Goal: Check status: Check status

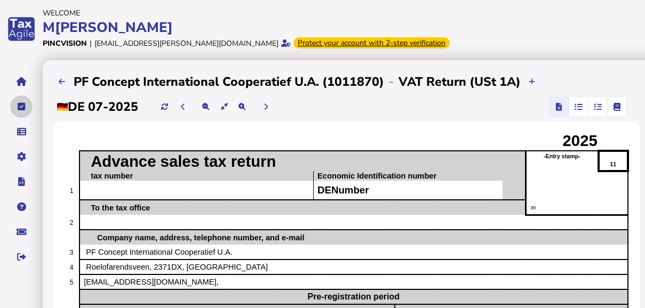
click at [23, 111] on button "navigate application pages" at bounding box center [21, 107] width 22 height 22
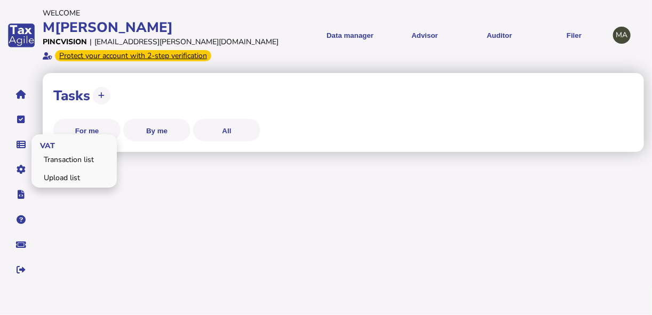
select select "**********"
select select "********"
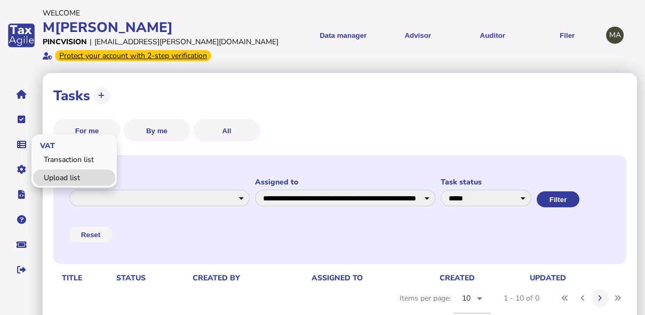
click at [56, 175] on link "Upload list" at bounding box center [74, 178] width 82 height 17
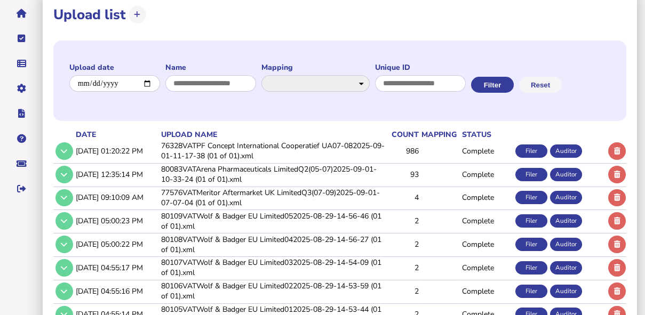
scroll to position [85, 0]
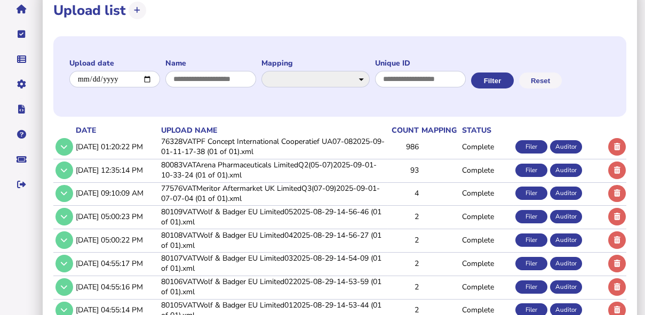
click at [258, 146] on td "76328VATPF Concept International Cooperatief UA07-082025-09-01-11-17-38 (01 of …" at bounding box center [273, 147] width 228 height 22
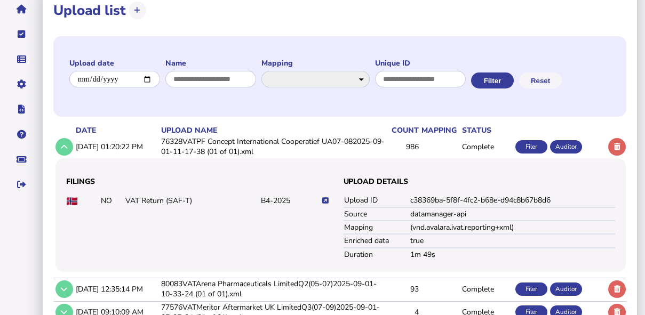
click at [326, 203] on icon at bounding box center [325, 200] width 6 height 7
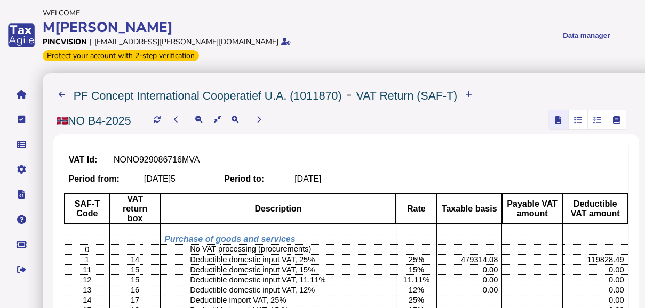
click at [582, 120] on icon "button" at bounding box center [578, 120] width 8 height 1
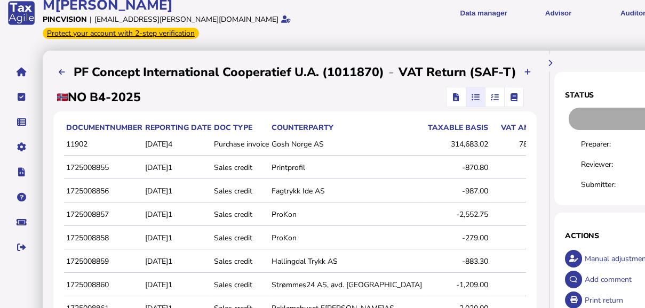
scroll to position [43, 0]
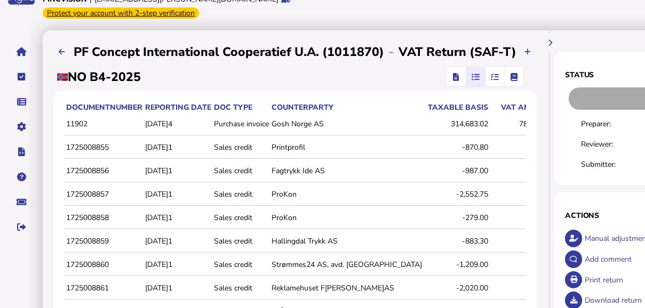
click at [495, 77] on icon "button" at bounding box center [494, 77] width 8 height 1
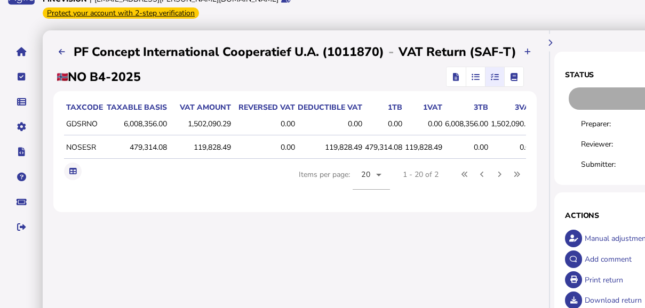
click at [450, 68] on span "button" at bounding box center [455, 76] width 15 height 19
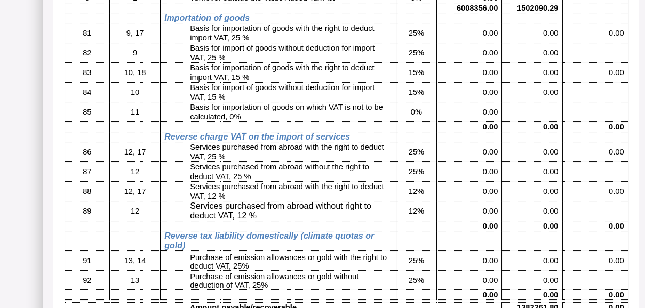
scroll to position [480, 0]
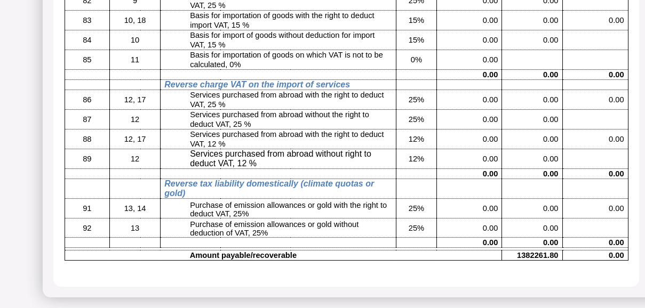
click at [532, 256] on b "1382261.80" at bounding box center [537, 255] width 41 height 9
